Goal: Task Accomplishment & Management: Use online tool/utility

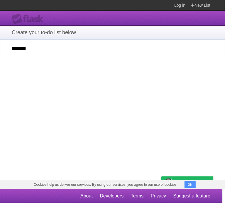
type input "*******"
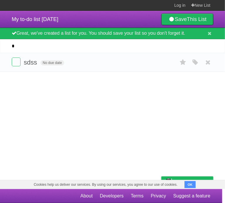
type input "*"
click at [184, 189] on button "OK" at bounding box center [189, 185] width 11 height 7
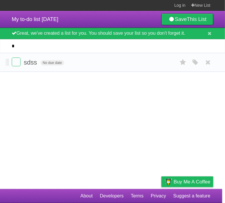
click at [21, 63] on form "sdss No due date White Red Blue Green Purple Orange" at bounding box center [112, 63] width 201 height 10
click at [16, 63] on label at bounding box center [16, 62] width 9 height 9
drag, startPoint x: 203, startPoint y: 59, endPoint x: 138, endPoint y: 19, distance: 76.7
click at [203, 60] on link at bounding box center [207, 63] width 11 height 10
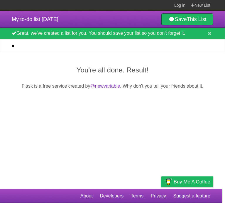
click at [201, 94] on div "You're all done. Result! Flask is a free service created by @newvariable . Why …" at bounding box center [112, 89] width 225 height 73
drag, startPoint x: 39, startPoint y: 44, endPoint x: 0, endPoint y: 50, distance: 39.3
click at [0, 50] on html "Log in New List Log in Save list Create a new list My to-do list [DATE] Save Th…" at bounding box center [112, 101] width 225 height 203
type input "*"
